Goal: Task Accomplishment & Management: Manage account settings

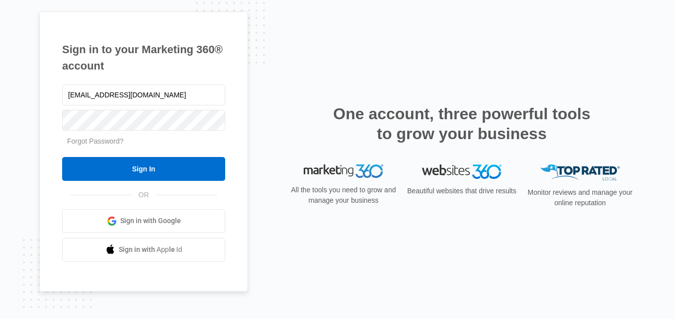
type input "Ihsoha1207@gmail.com"
click at [85, 136] on div "Forgot Password?" at bounding box center [143, 141] width 163 height 10
click at [87, 142] on link "Forgot Password?" at bounding box center [95, 141] width 57 height 8
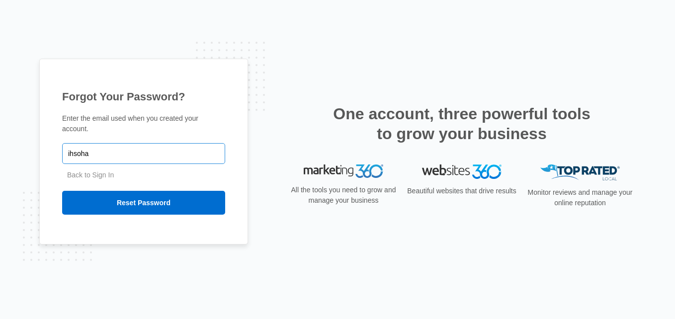
type input "ihsoha1207@gmail.com"
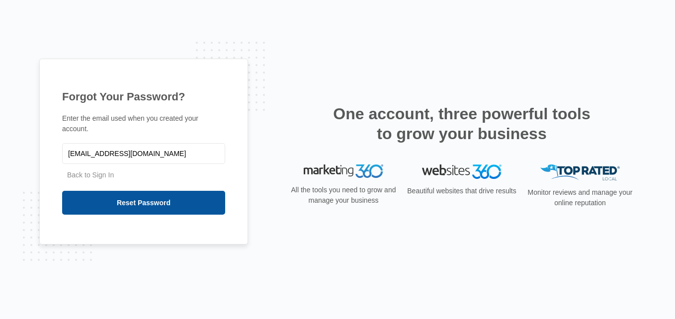
click at [107, 191] on input "Reset Password" at bounding box center [143, 203] width 163 height 24
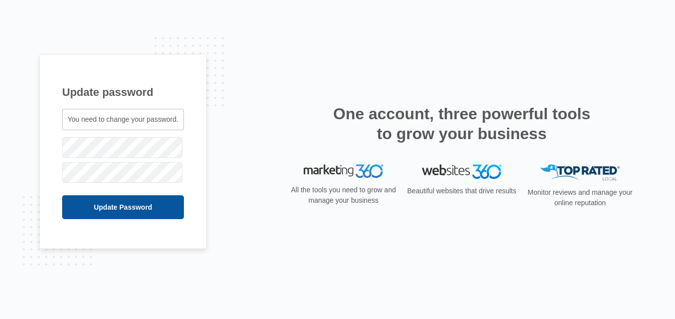
click at [149, 202] on input "Update Password" at bounding box center [123, 207] width 122 height 24
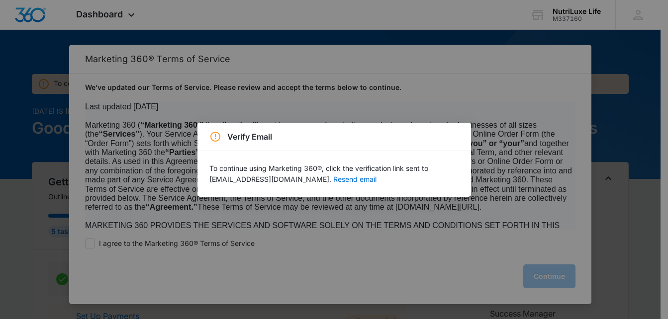
click at [421, 236] on div "Verify Email To continue using Marketing 360®, click the verification link sent…" at bounding box center [334, 159] width 668 height 319
click at [333, 178] on button "Resend email" at bounding box center [354, 179] width 43 height 7
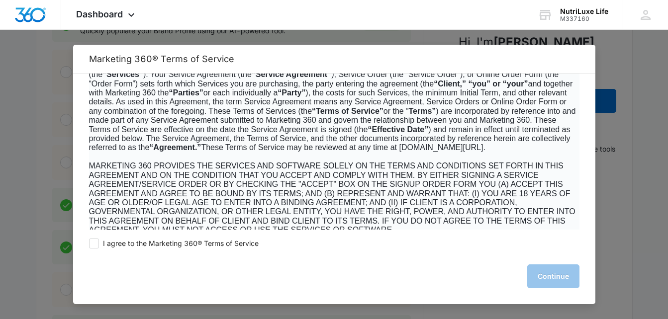
scroll to position [62, 0]
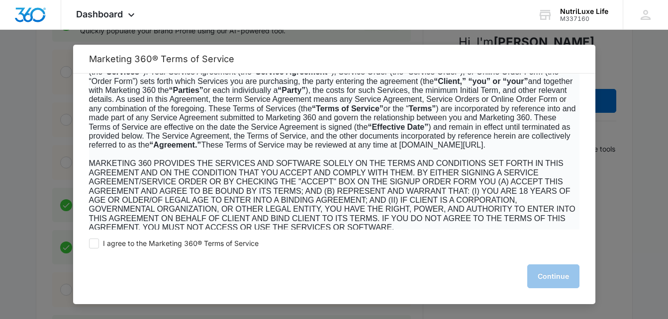
click at [87, 247] on div "I agree to the Marketing 360® Terms of Service Continue" at bounding box center [334, 267] width 522 height 75
click at [94, 244] on span at bounding box center [94, 244] width 10 height 10
click at [94, 244] on input "I agree to the Marketing 360® Terms of Service" at bounding box center [94, 244] width 10 height 10
checkbox input "true"
click at [536, 271] on button "Continue" at bounding box center [553, 277] width 52 height 24
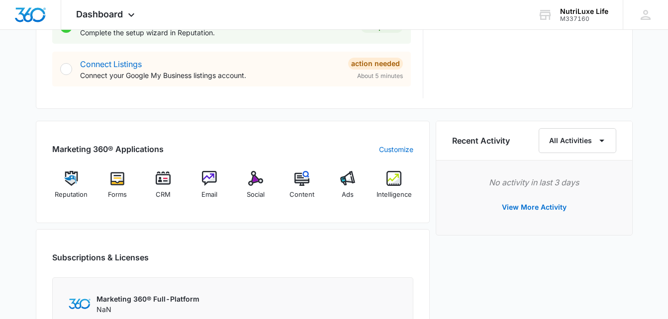
scroll to position [529, 0]
click at [256, 187] on div "Social" at bounding box center [256, 189] width 38 height 36
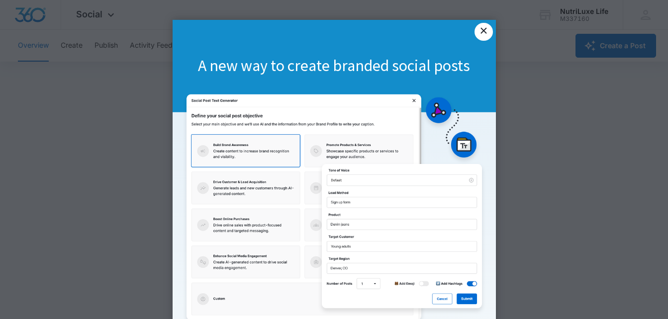
click at [481, 30] on link "×" at bounding box center [483, 32] width 18 height 18
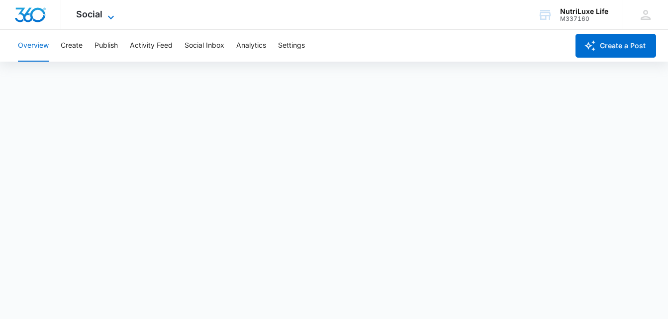
click at [108, 15] on icon at bounding box center [111, 17] width 12 height 12
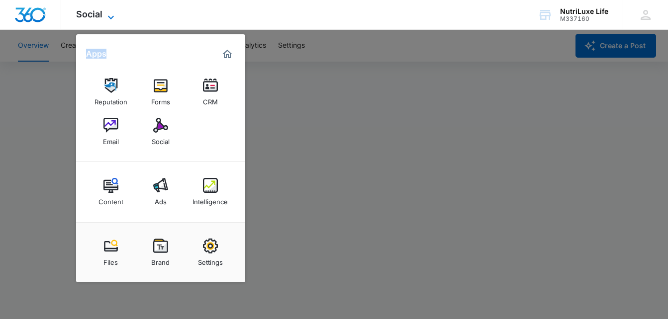
click at [108, 15] on icon at bounding box center [111, 17] width 12 height 12
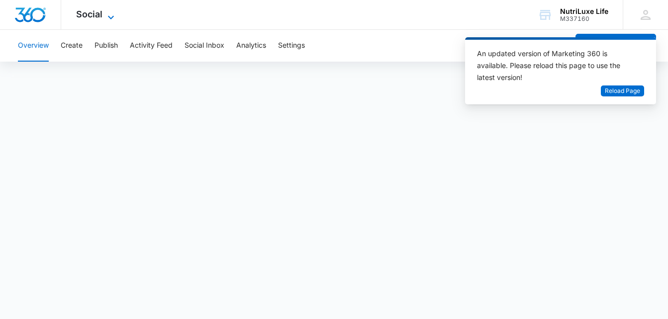
click at [100, 18] on span "Social" at bounding box center [89, 14] width 26 height 10
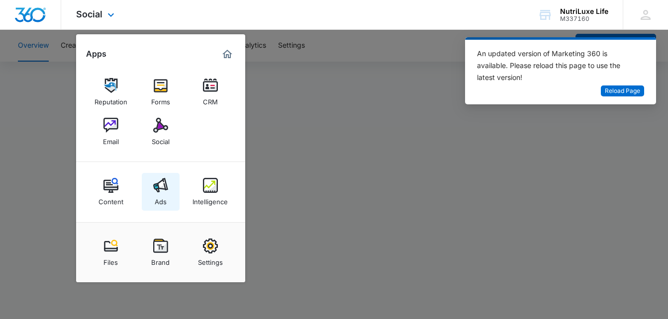
click at [153, 187] on img at bounding box center [160, 185] width 15 height 15
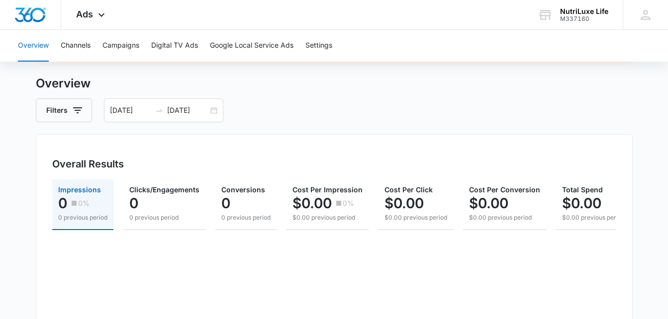
scroll to position [48, 0]
click at [93, 5] on div "Ads Apps Reputation Forms CRM Email Social Content Ads Intelligence Files Brand…" at bounding box center [91, 14] width 61 height 29
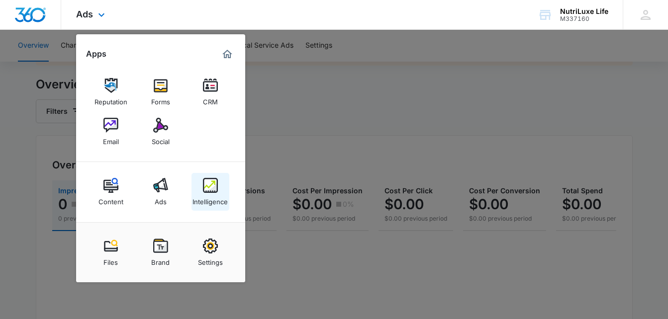
click at [216, 197] on div "Intelligence" at bounding box center [209, 199] width 35 height 13
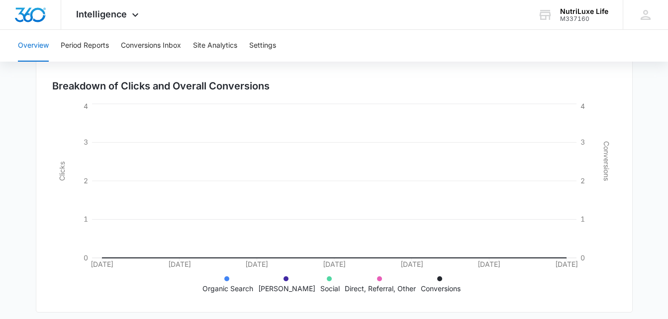
scroll to position [296, 0]
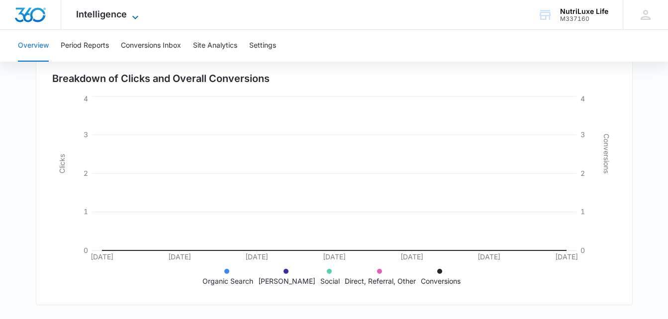
click at [117, 14] on span "Intelligence" at bounding box center [101, 14] width 51 height 10
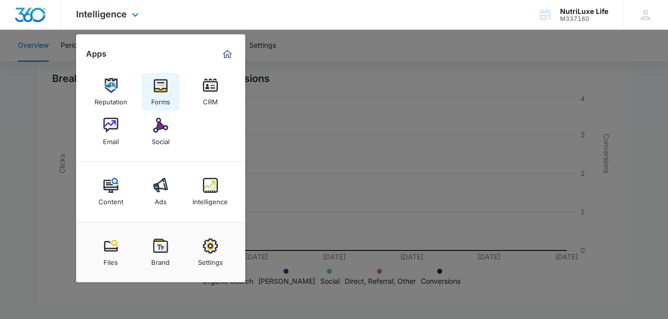
click at [163, 89] on img at bounding box center [160, 85] width 15 height 15
